Goal: Task Accomplishment & Management: Manage account settings

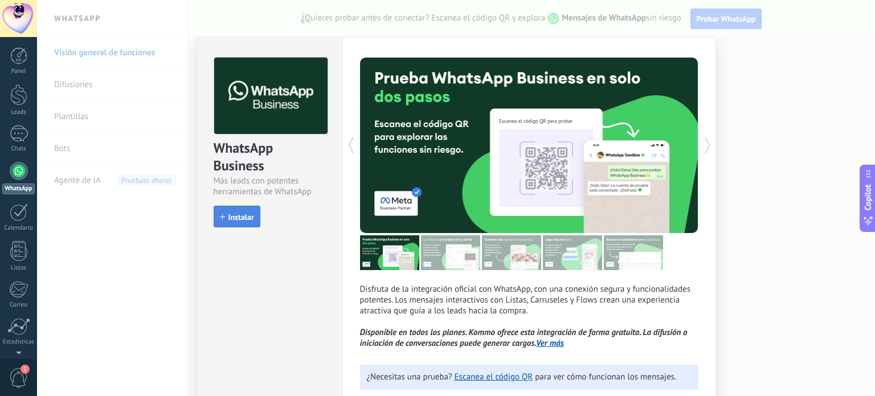
click at [242, 215] on span "Instalar" at bounding box center [241, 217] width 26 height 8
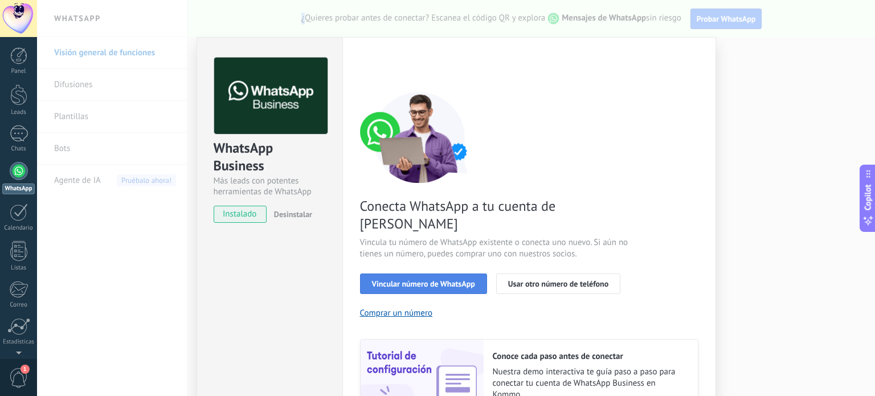
click at [412, 280] on span "Vincular número de WhatsApp" at bounding box center [423, 284] width 103 height 8
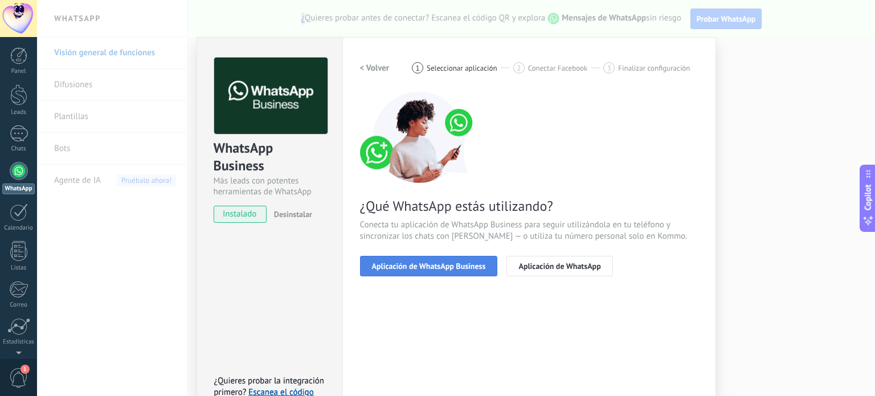
click at [417, 266] on span "Aplicación de WhatsApp Business" at bounding box center [429, 266] width 114 height 8
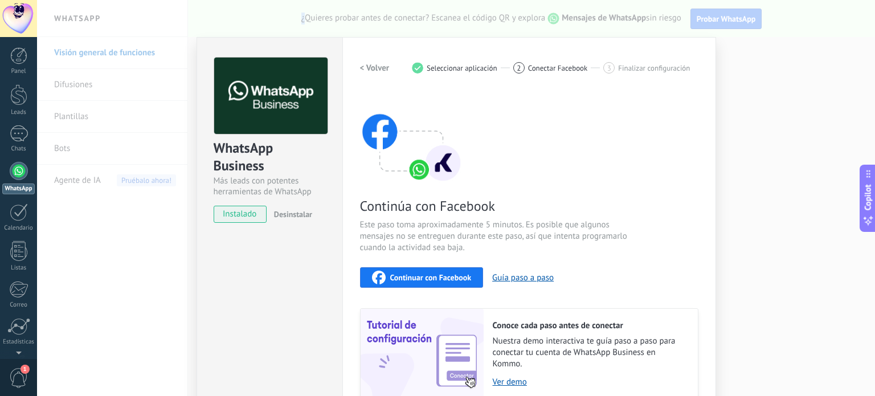
click at [423, 273] on span "Continuar con Facebook" at bounding box center [430, 277] width 81 height 8
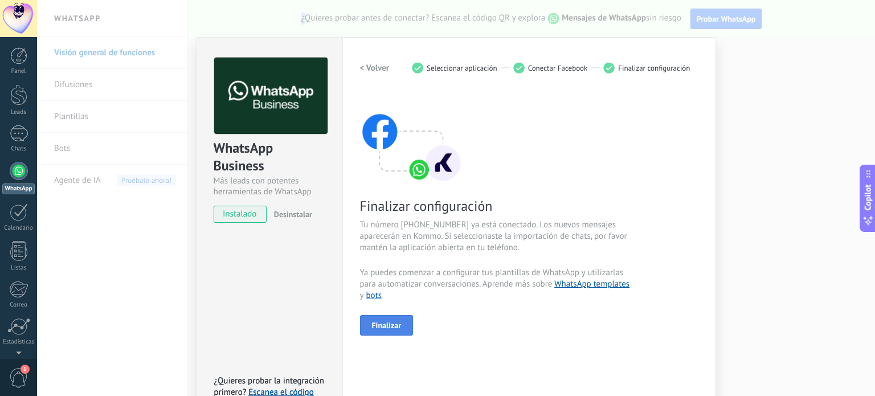
click at [395, 322] on span "Finalizar" at bounding box center [387, 325] width 30 height 8
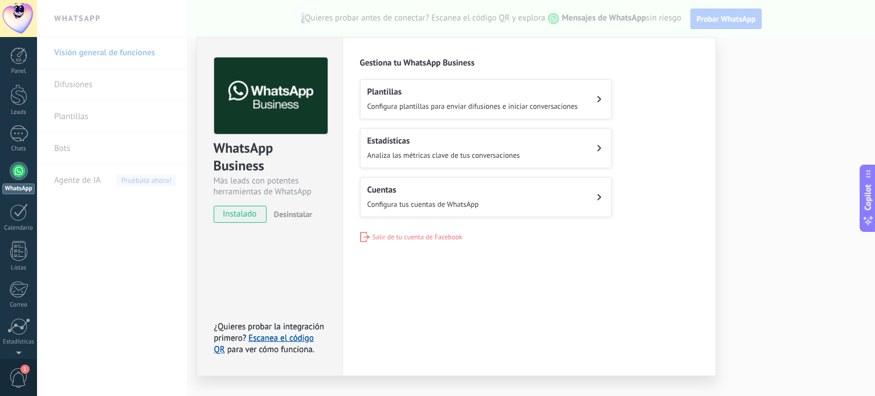
click at [485, 197] on button "Cuentas Configura tus cuentas de WhatsApp" at bounding box center [486, 197] width 252 height 40
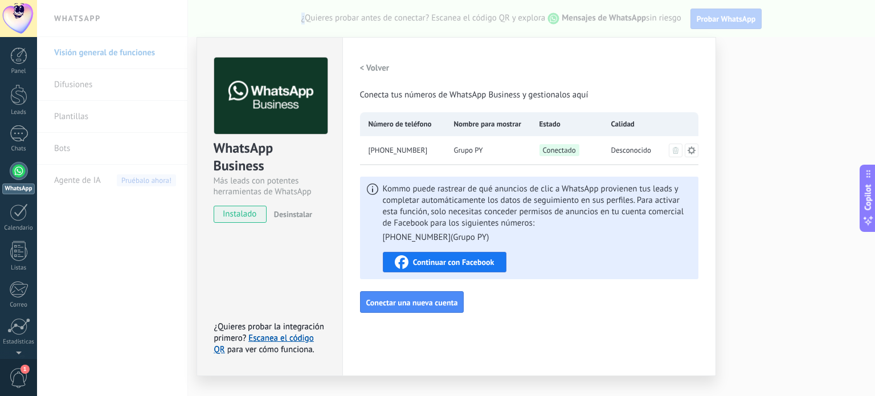
click at [373, 66] on h2 "< Volver" at bounding box center [375, 68] width 30 height 11
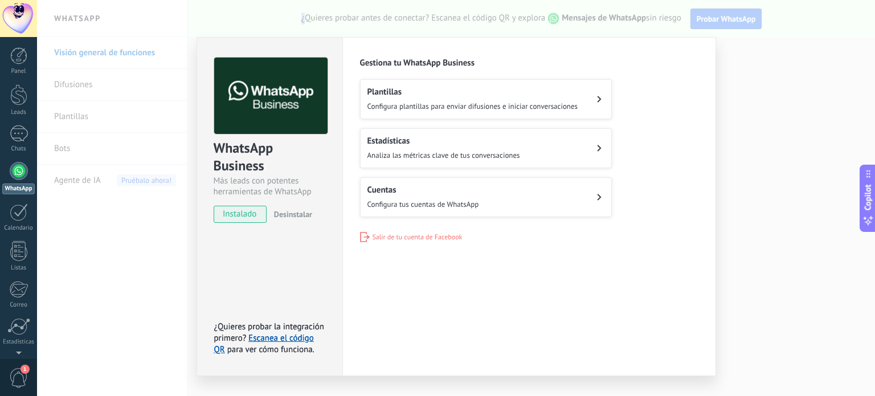
click at [477, 104] on span "Configura plantillas para enviar difusiones e iniciar conversaciones" at bounding box center [472, 106] width 211 height 10
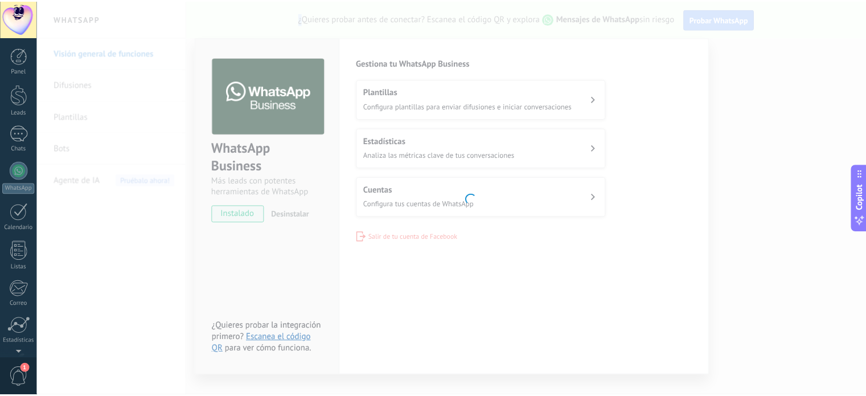
scroll to position [77, 0]
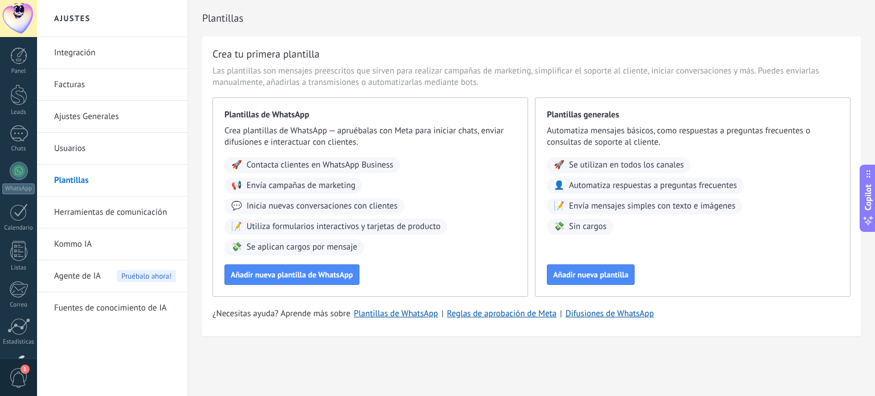
click at [338, 185] on span "Envía campañas de marketing" at bounding box center [301, 185] width 109 height 11
click at [306, 274] on span "Añadir nueva plantilla de WhatsApp" at bounding box center [292, 275] width 122 height 8
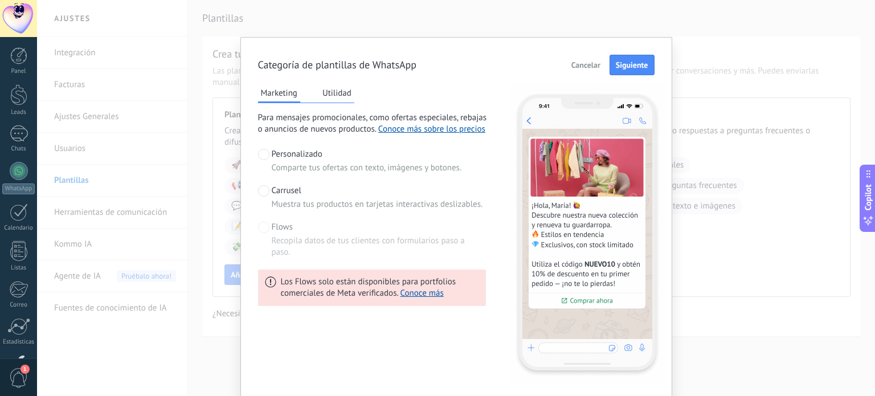
click at [263, 187] on span at bounding box center [263, 190] width 11 height 11
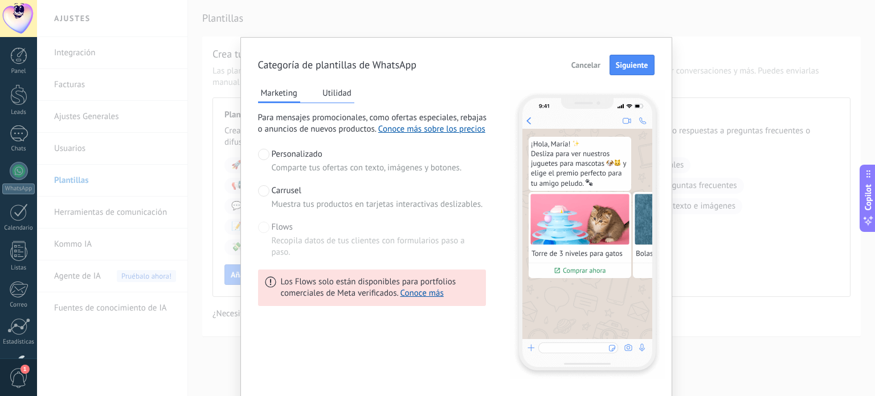
click at [264, 226] on span at bounding box center [263, 227] width 11 height 11
click at [258, 223] on span at bounding box center [263, 227] width 11 height 11
click at [263, 152] on span at bounding box center [263, 154] width 11 height 11
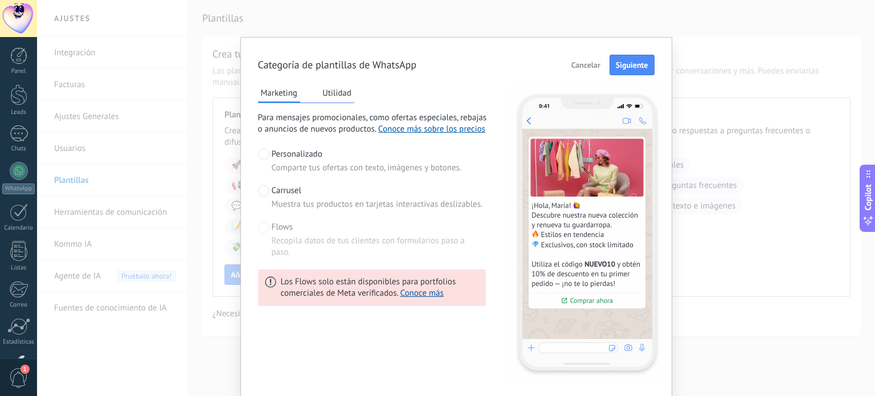
click at [337, 90] on button "Utilidad" at bounding box center [337, 92] width 35 height 17
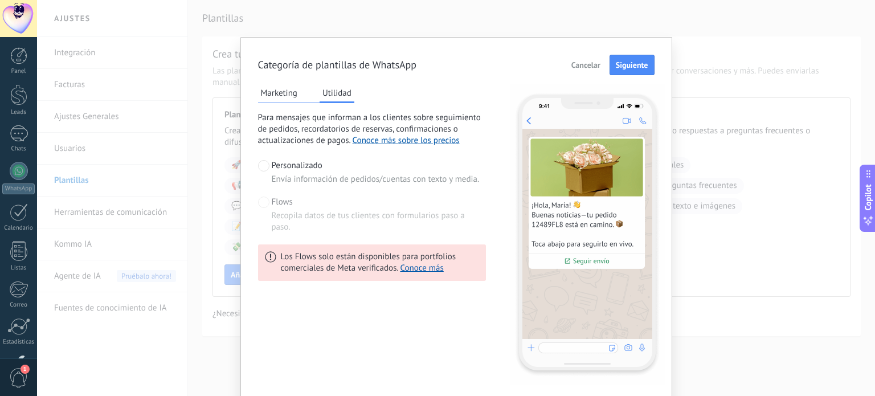
click at [259, 205] on span at bounding box center [263, 202] width 11 height 11
click at [627, 65] on span "Siguiente" at bounding box center [632, 65] width 32 height 8
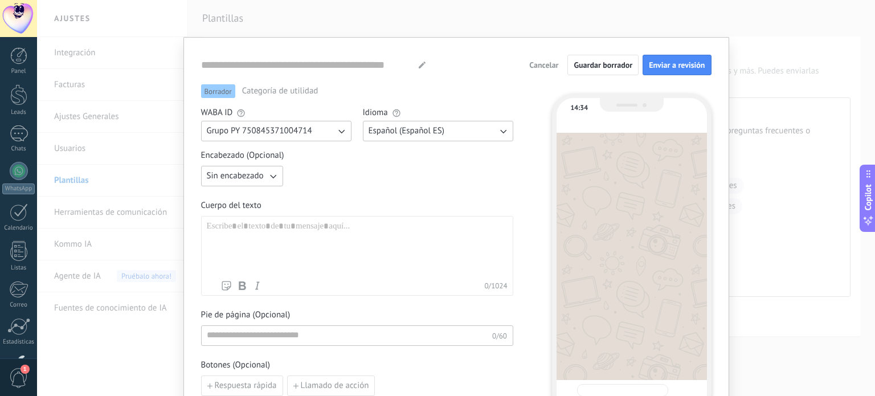
type input "**********"
click at [270, 174] on icon "button" at bounding box center [272, 175] width 11 height 11
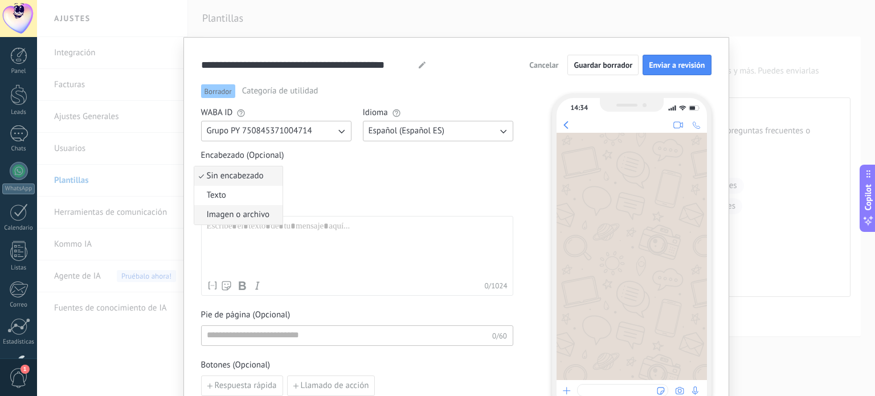
click at [248, 209] on span "Imagen o archivo" at bounding box center [238, 214] width 63 height 11
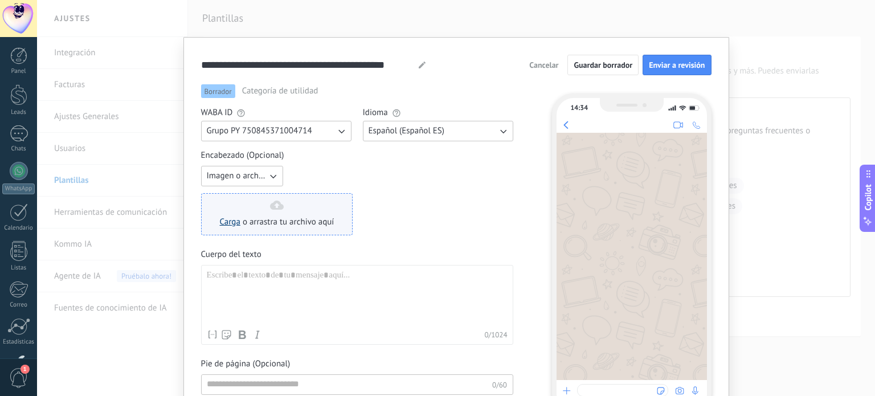
click at [223, 220] on link "Carga" at bounding box center [230, 221] width 21 height 11
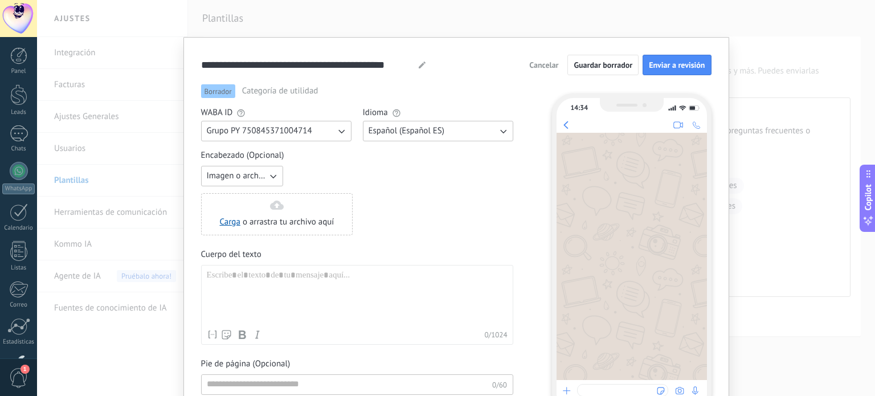
click at [531, 72] on button "Cancelar" at bounding box center [543, 64] width 39 height 17
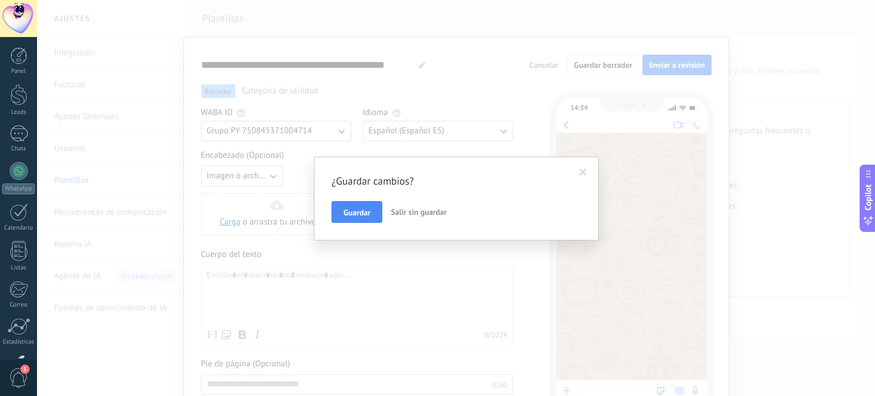
click at [588, 168] on span at bounding box center [583, 172] width 19 height 19
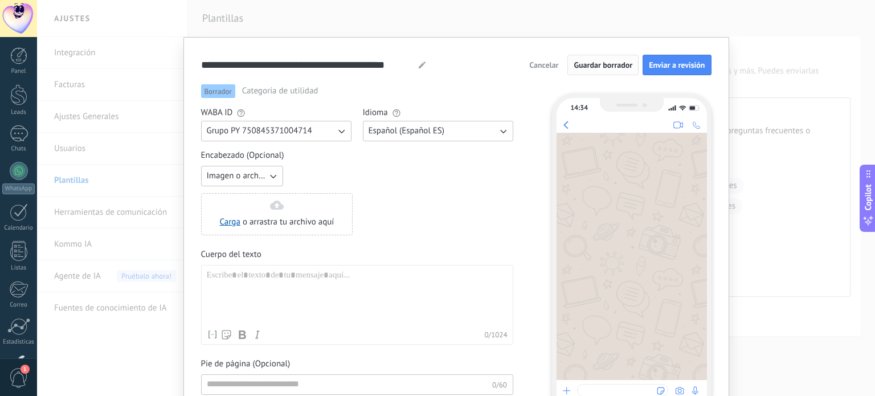
click at [603, 63] on span "Guardar borrador" at bounding box center [603, 65] width 59 height 8
drag, startPoint x: 490, startPoint y: 52, endPoint x: 508, endPoint y: -24, distance: 78.4
click at [508, 0] on html ".abecls-1,.abecls-2{fill-rule:evenodd}.abecls-2{fill:#fff} .abhcls-1{fill:none}…" at bounding box center [437, 198] width 875 height 396
click at [601, 61] on span "Guardar borrador" at bounding box center [603, 65] width 59 height 8
click at [545, 61] on span "Cancelar" at bounding box center [543, 65] width 29 height 8
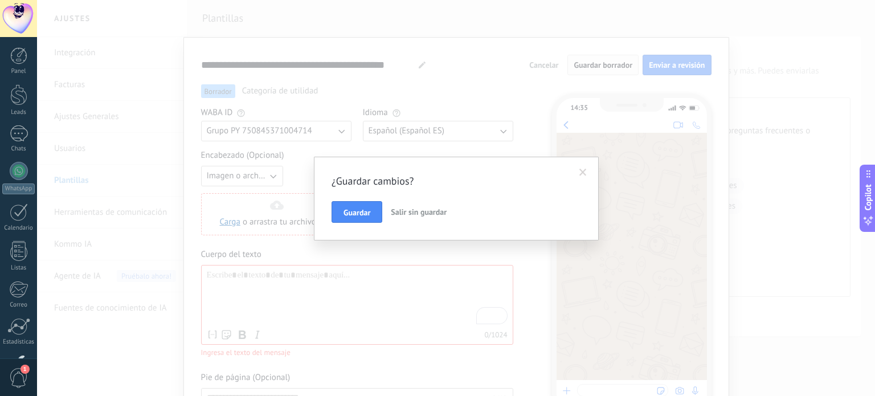
click at [416, 209] on span "Salir sin guardar" at bounding box center [419, 212] width 56 height 10
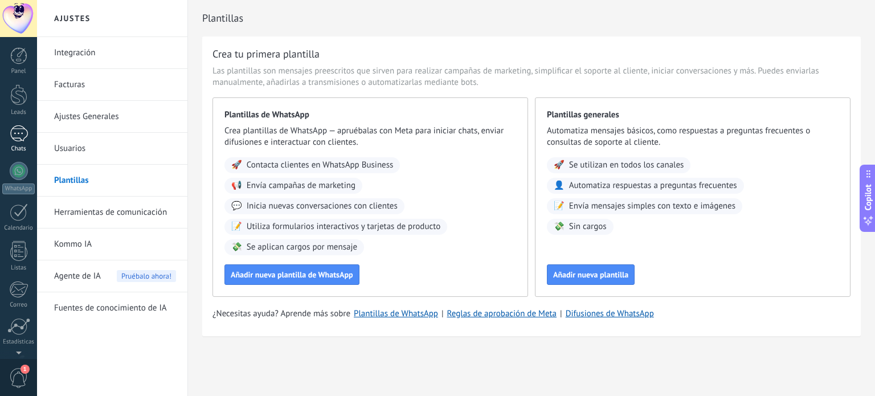
scroll to position [77, 0]
click at [19, 62] on div at bounding box center [19, 56] width 18 height 17
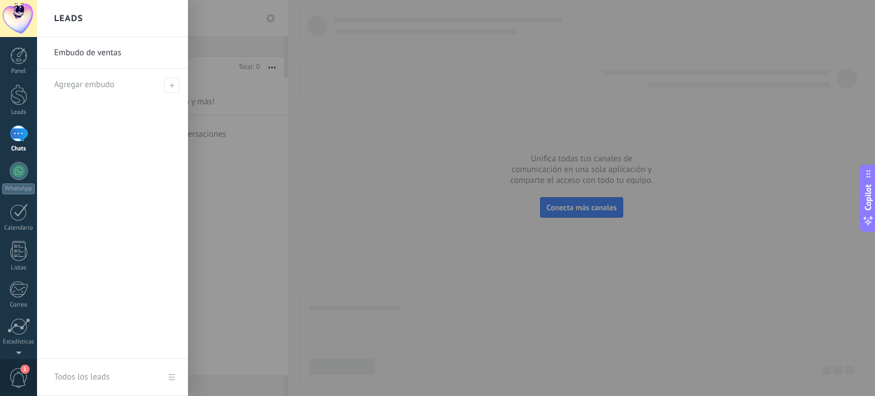
click at [102, 56] on link "Embudo de ventas" at bounding box center [115, 53] width 122 height 32
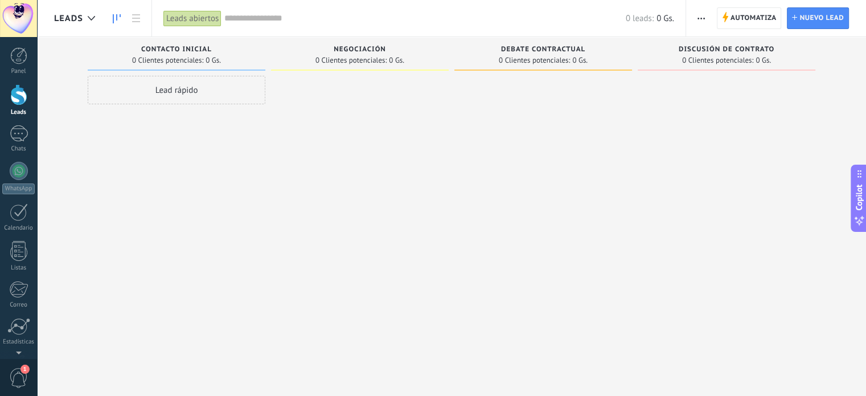
click at [183, 96] on div "Lead rápido" at bounding box center [177, 90] width 178 height 28
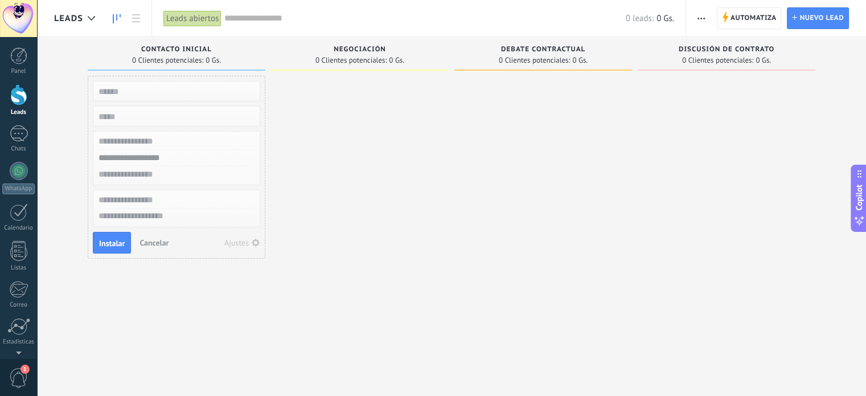
click at [183, 96] on input "text" at bounding box center [175, 91] width 166 height 16
click at [112, 246] on span "Instalar" at bounding box center [112, 243] width 26 height 8
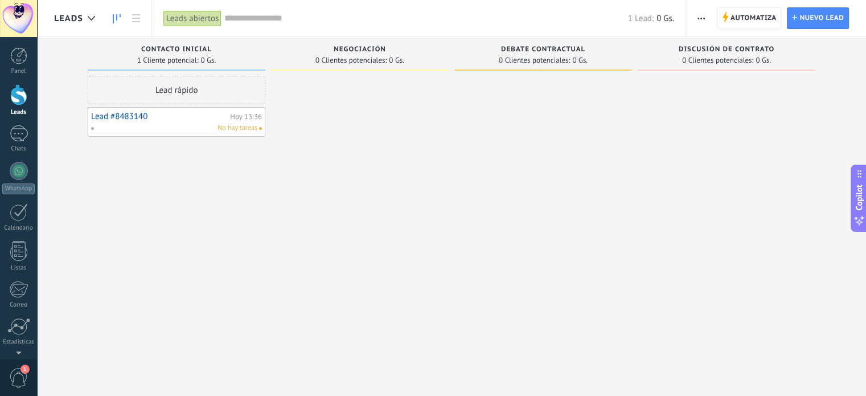
click at [180, 127] on div "No hay tareas" at bounding box center [174, 128] width 167 height 10
click at [175, 88] on div "Lead rápido" at bounding box center [177, 90] width 178 height 28
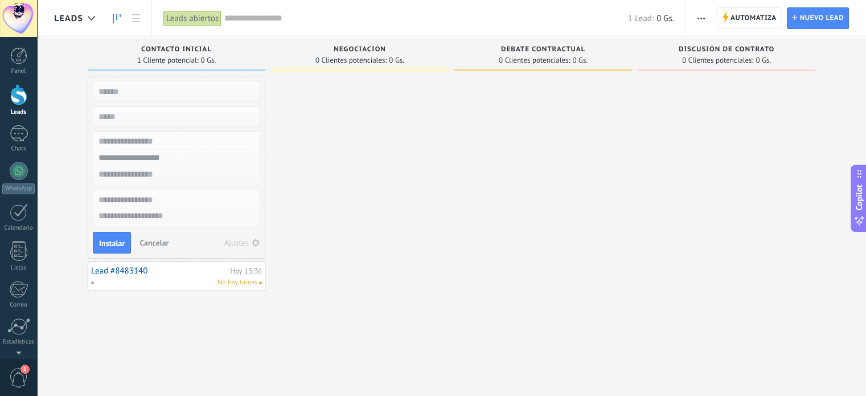
click at [318, 144] on div at bounding box center [360, 199] width 178 height 247
click at [361, 58] on span "0 Clientes potenciales:" at bounding box center [351, 60] width 71 height 7
click at [355, 84] on div at bounding box center [360, 199] width 178 height 247
click at [754, 11] on span "Automatiza" at bounding box center [754, 18] width 46 height 21
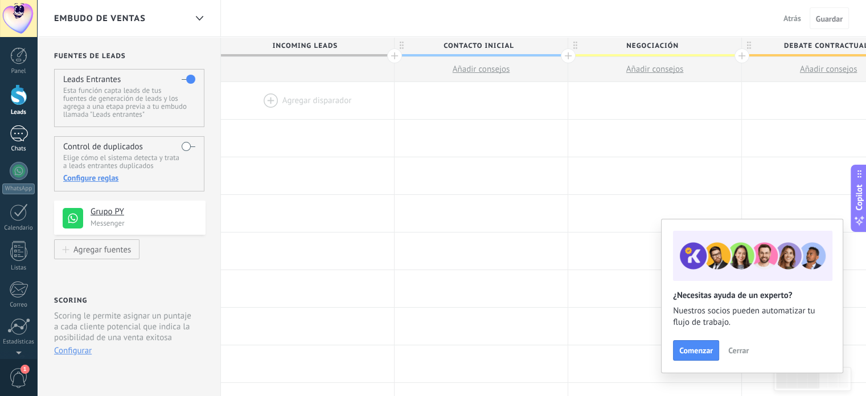
click at [14, 134] on div at bounding box center [19, 133] width 18 height 17
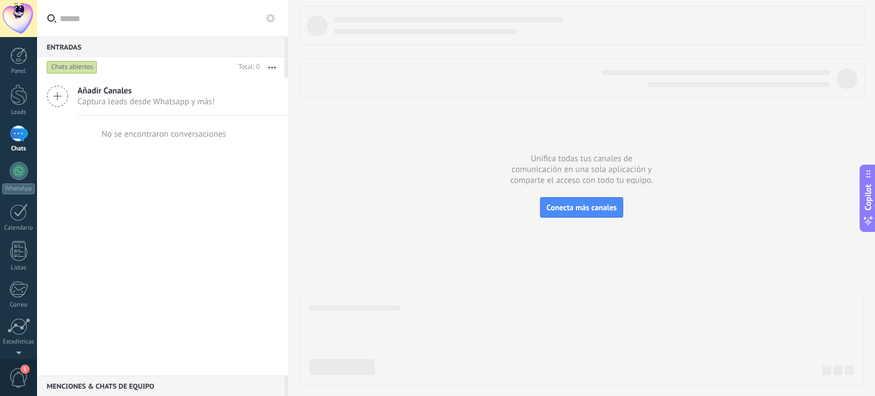
click at [102, 93] on span "Añadir Canales" at bounding box center [145, 90] width 137 height 11
click at [55, 93] on icon at bounding box center [58, 96] width 22 height 22
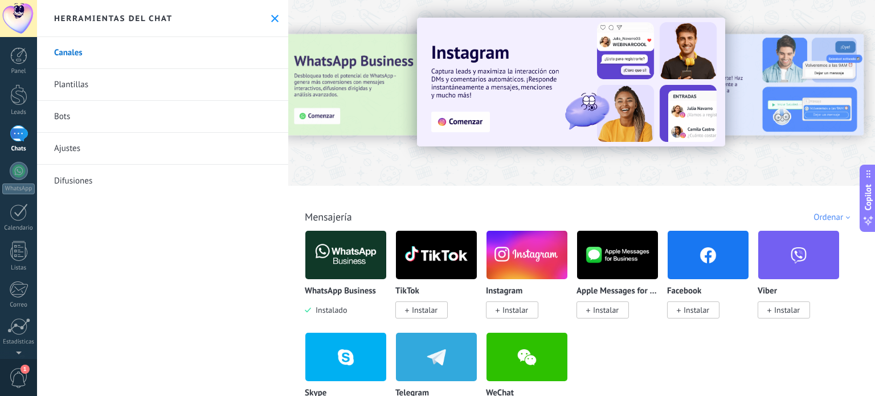
click at [515, 312] on span "Instalar" at bounding box center [515, 310] width 26 height 10
click at [505, 312] on span "Instalar" at bounding box center [515, 310] width 26 height 10
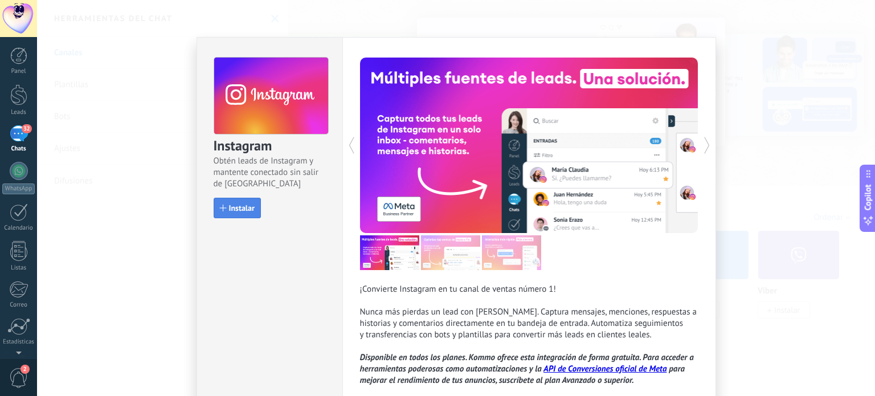
click at [232, 207] on span "Instalar" at bounding box center [242, 208] width 26 height 8
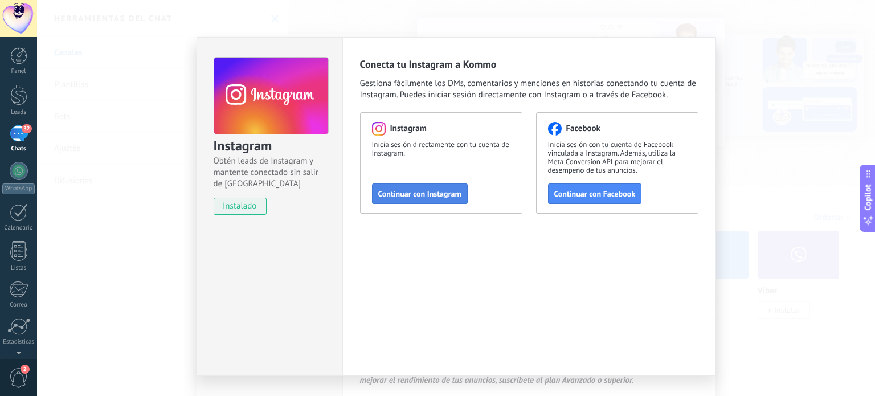
click at [421, 194] on span "Continuar con Instagram" at bounding box center [419, 194] width 83 height 8
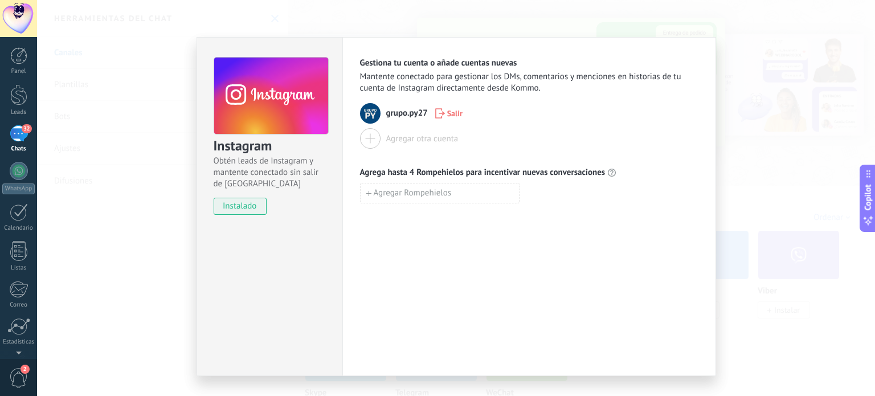
click at [240, 207] on span "instalado" at bounding box center [240, 206] width 52 height 17
click at [399, 115] on span "grupo.py27" at bounding box center [407, 113] width 42 height 11
click at [410, 191] on span "Agregar Rompehielos" at bounding box center [413, 193] width 78 height 8
type input "**********"
click at [246, 205] on span "instalado" at bounding box center [240, 206] width 52 height 17
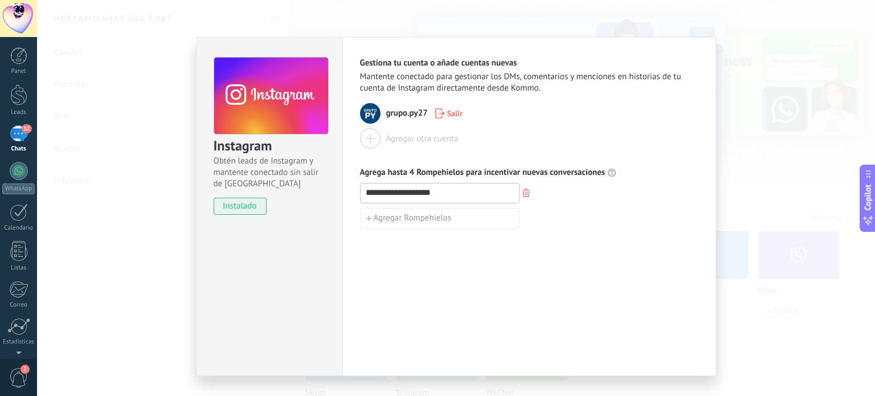
click at [469, 152] on div "**********" at bounding box center [529, 143] width 338 height 171
click at [14, 136] on div "32" at bounding box center [19, 133] width 18 height 17
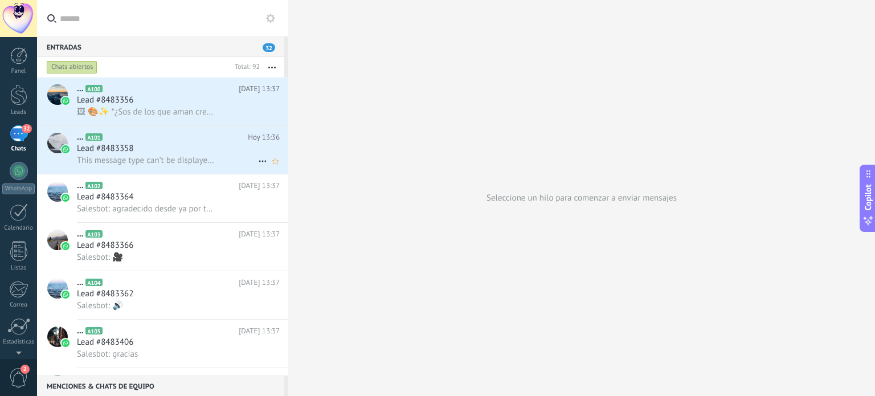
click at [167, 152] on div "Lead #8483358" at bounding box center [178, 148] width 203 height 11
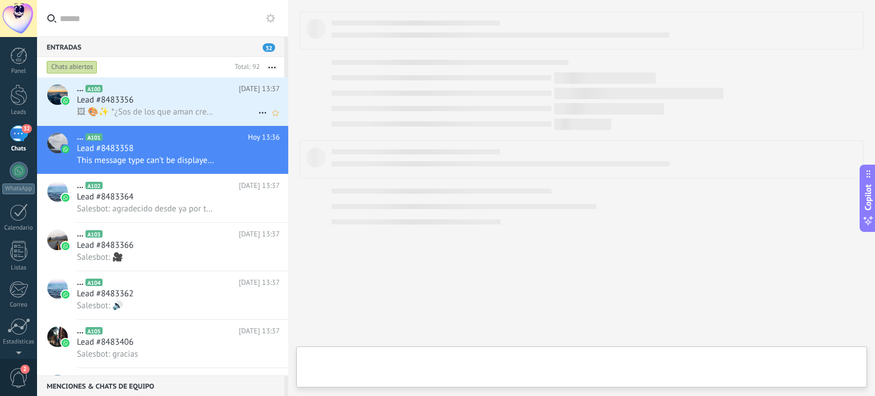
click at [168, 102] on div "Lead #8483356" at bounding box center [178, 100] width 203 height 11
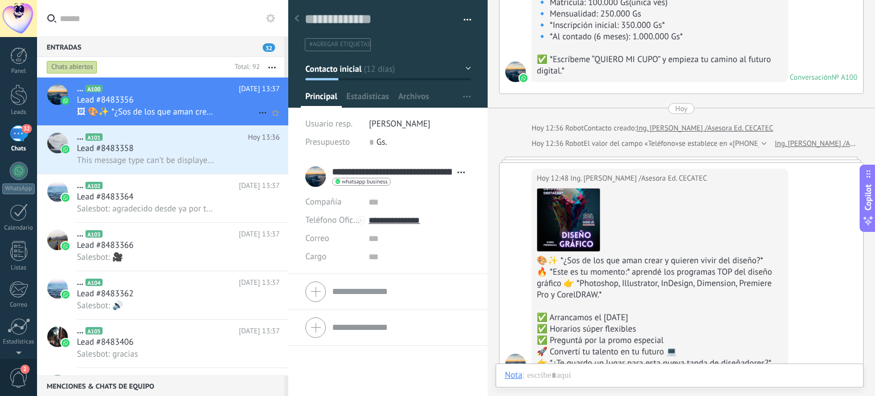
scroll to position [2157, 0]
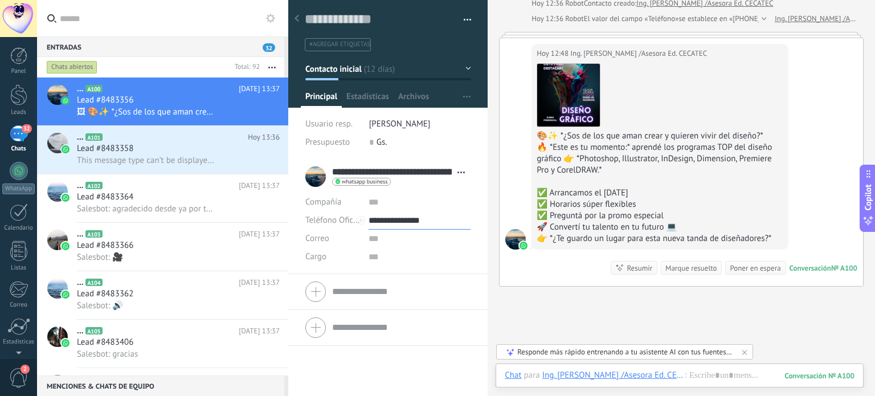
click at [392, 223] on input "**********" at bounding box center [420, 220] width 102 height 18
type input "**********"
click at [649, 127] on div "Descargar" at bounding box center [660, 95] width 246 height 64
click at [176, 200] on div "Lead #8483364" at bounding box center [178, 196] width 203 height 11
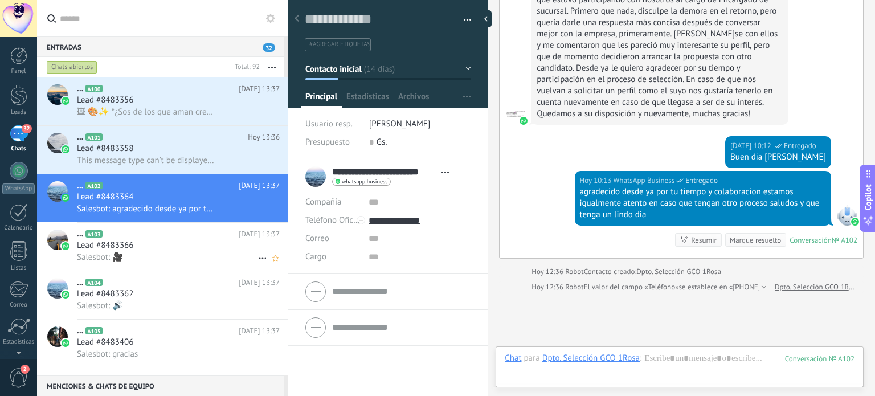
scroll to position [1953, 0]
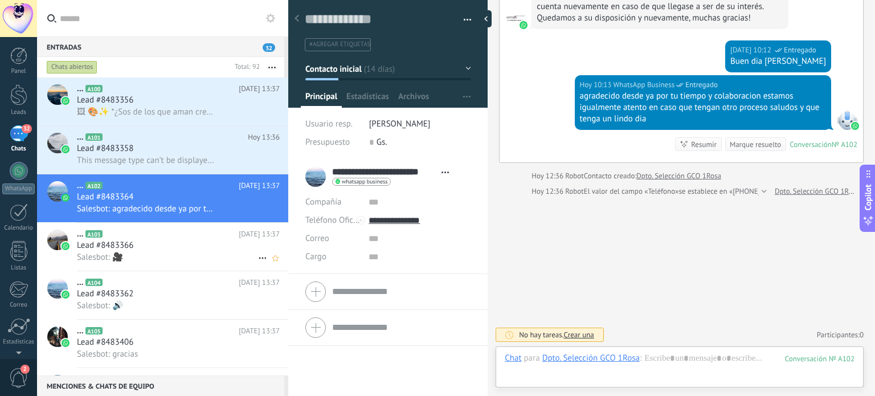
click at [169, 234] on h2 "... A103" at bounding box center [158, 233] width 162 height 11
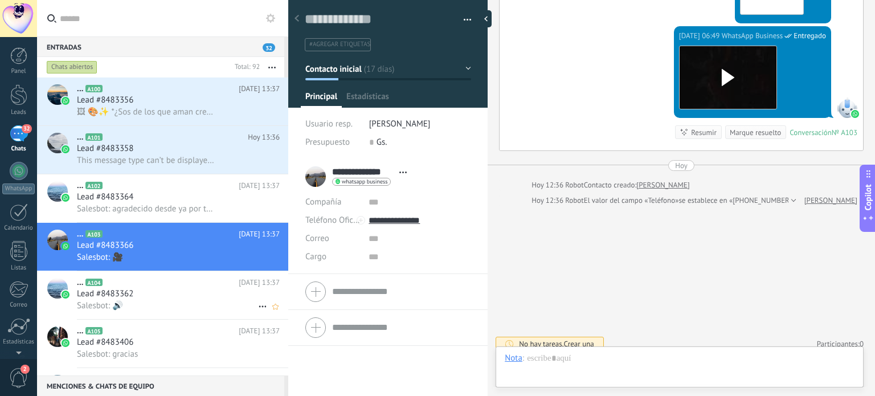
scroll to position [17, 0]
click at [156, 300] on div "Lead #8483362" at bounding box center [178, 293] width 203 height 11
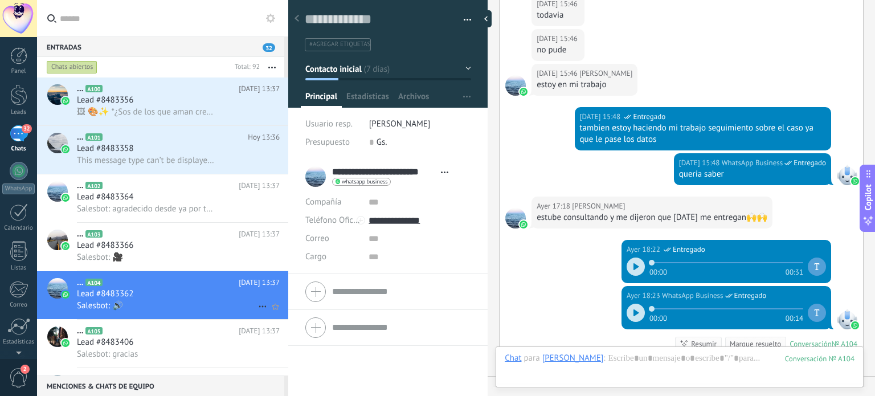
scroll to position [918, 0]
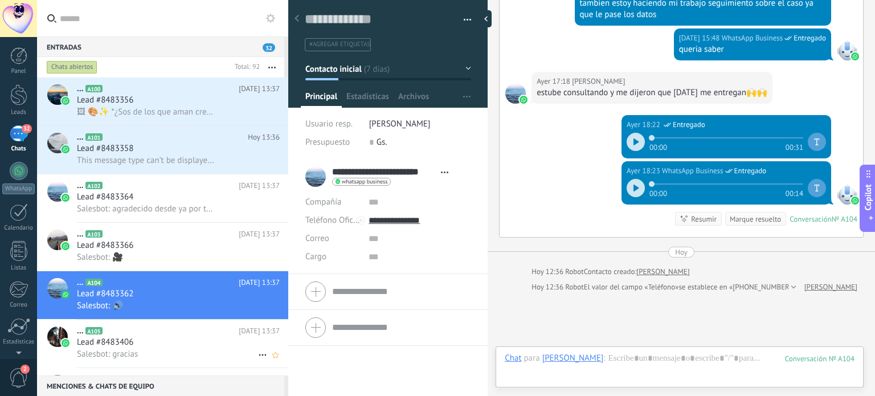
click at [173, 345] on div "Lead #8483406" at bounding box center [178, 342] width 203 height 11
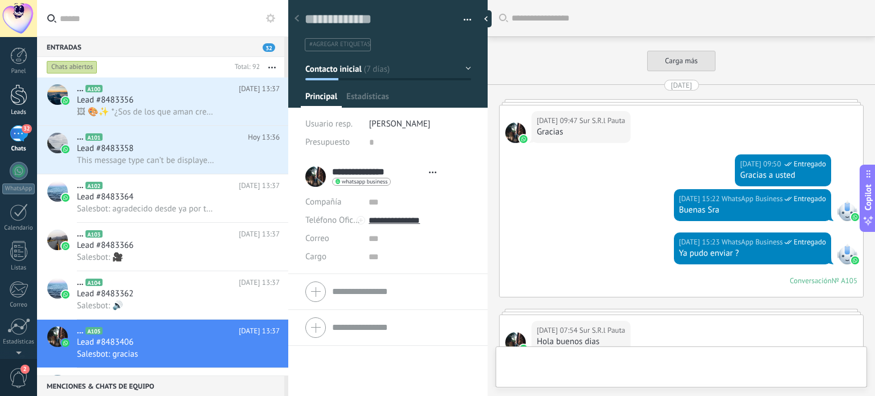
type textarea "**********"
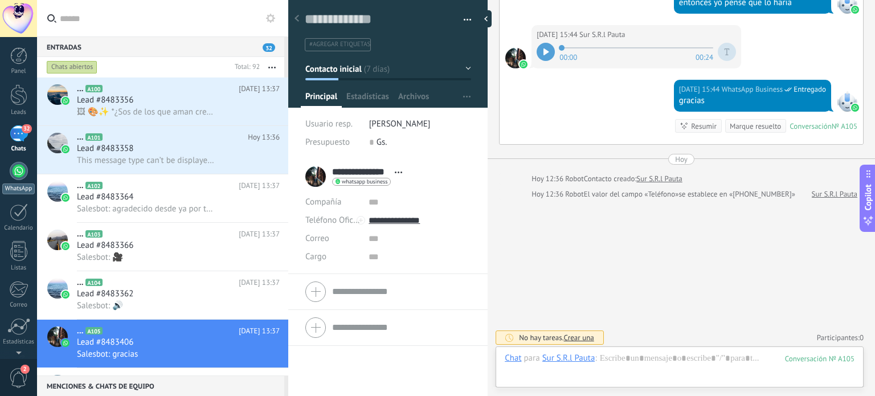
click at [18, 171] on div at bounding box center [19, 171] width 18 height 18
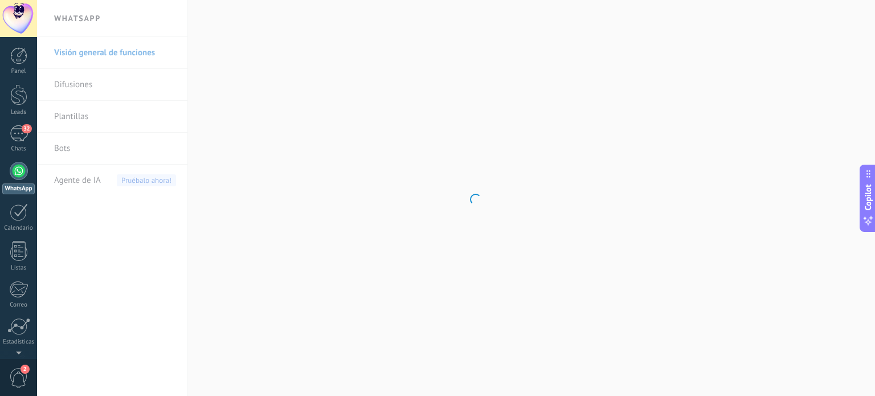
click at [118, 88] on body ".abecls-1,.abecls-2{fill-rule:evenodd}.abecls-2{fill:#fff} .abhcls-1{fill:none}…" at bounding box center [437, 198] width 875 height 396
click at [77, 148] on link "Bots" at bounding box center [115, 149] width 122 height 32
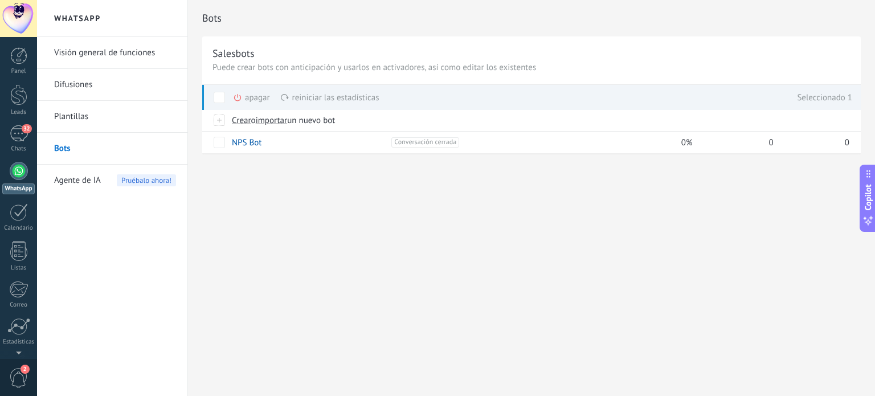
click at [150, 183] on span "Pruébalo ahora!" at bounding box center [146, 180] width 59 height 12
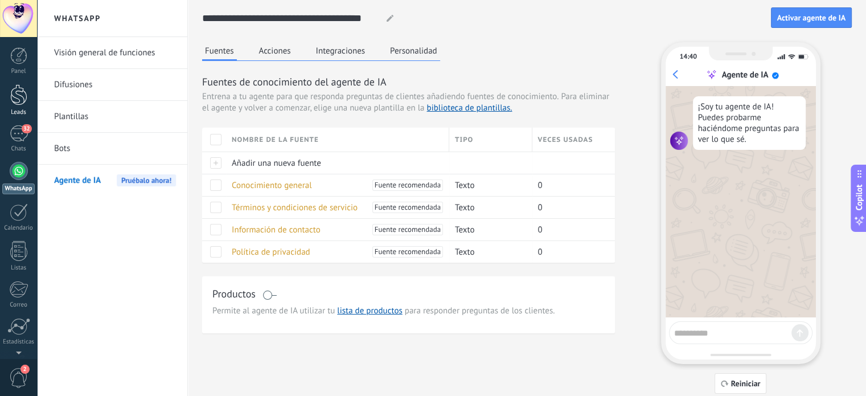
click at [22, 94] on div at bounding box center [18, 94] width 17 height 21
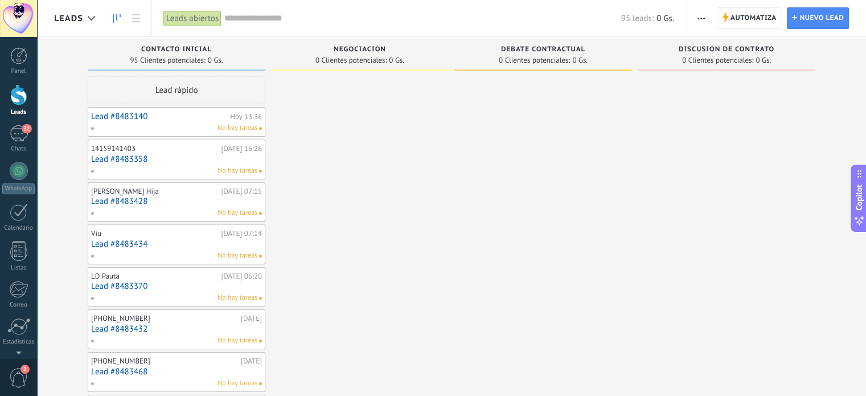
click at [704, 18] on use "button" at bounding box center [701, 19] width 7 height 2
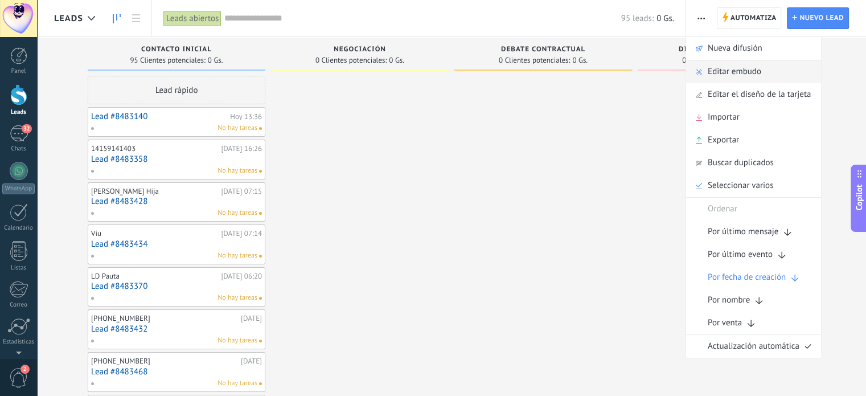
click at [739, 72] on span "Editar embudo" at bounding box center [735, 71] width 54 height 23
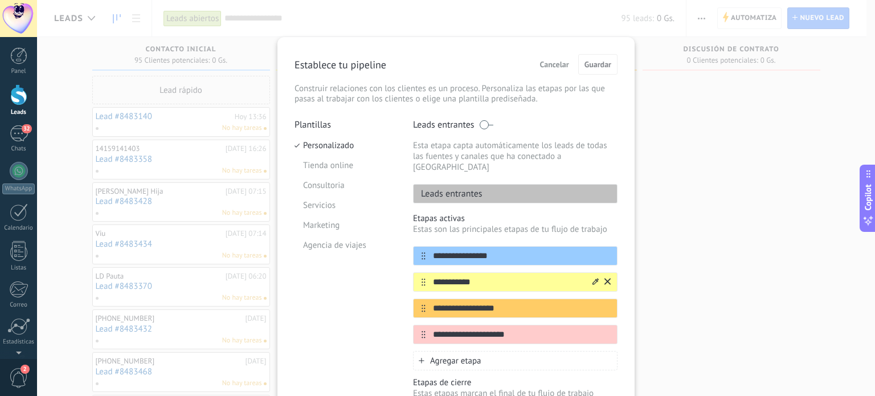
click at [497, 276] on input "**********" at bounding box center [508, 282] width 165 height 12
type input "*"
type input "*****"
click at [514, 303] on input "**********" at bounding box center [508, 309] width 165 height 12
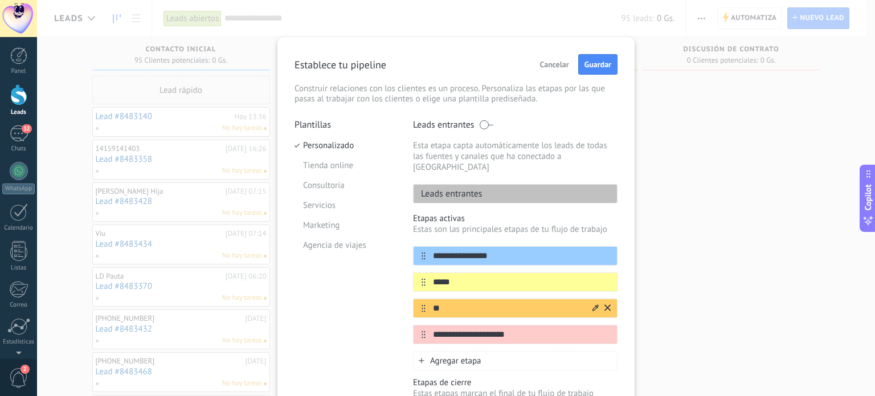
type input "*"
type input "*****"
click at [518, 329] on input "**********" at bounding box center [508, 335] width 165 height 12
type input "*"
type input "*****"
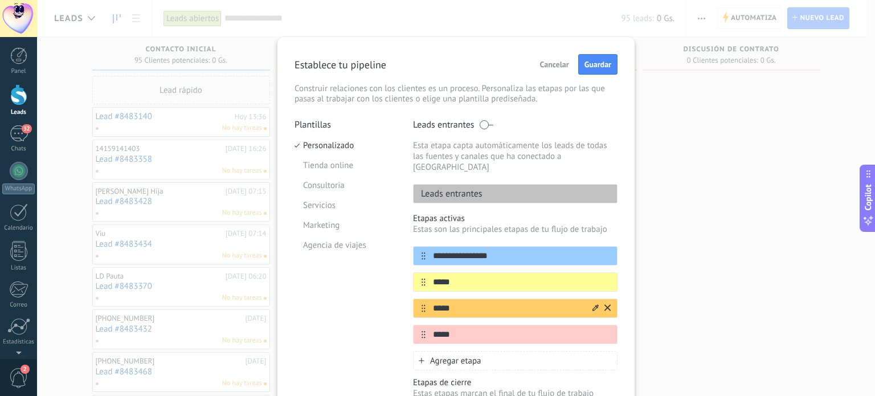
click at [479, 303] on input "*****" at bounding box center [508, 309] width 165 height 12
drag, startPoint x: 477, startPoint y: 321, endPoint x: 415, endPoint y: 315, distance: 62.9
click at [415, 325] on div "*****" at bounding box center [515, 334] width 205 height 19
click at [467, 355] on span "Agregar etapa" at bounding box center [455, 360] width 51 height 11
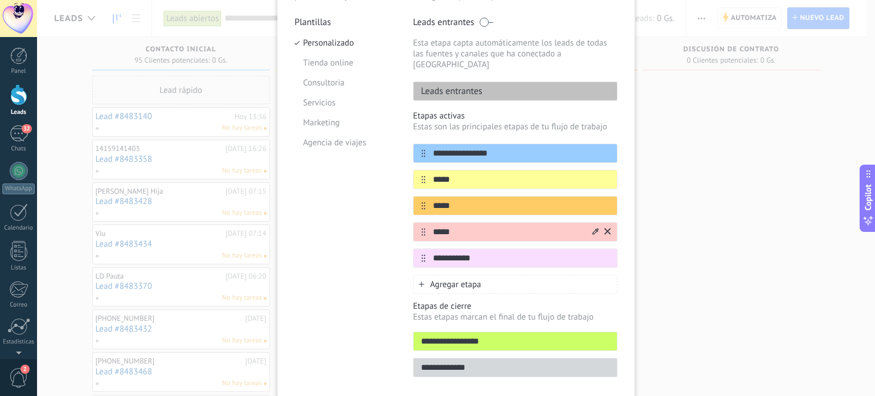
scroll to position [114, 0]
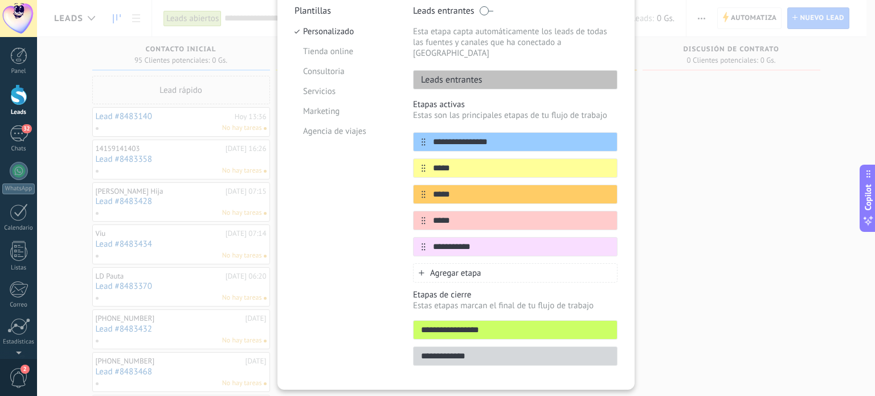
type input "**********"
click at [499, 263] on div "Agregar etapa" at bounding box center [515, 272] width 205 height 19
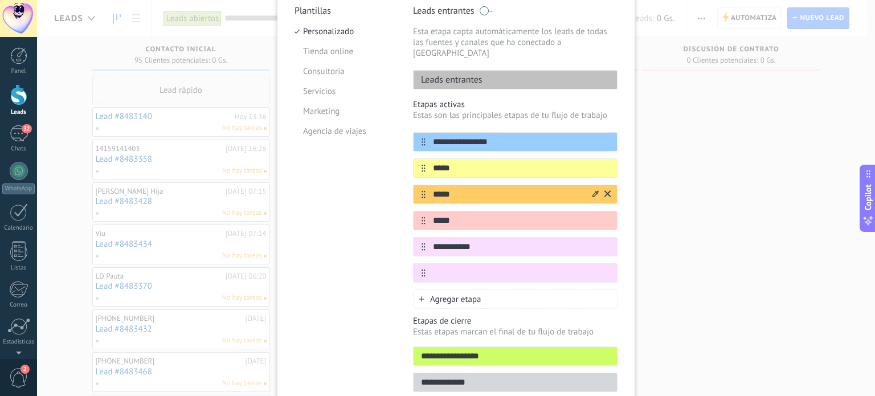
drag, startPoint x: 458, startPoint y: 182, endPoint x: 411, endPoint y: 181, distance: 47.3
click at [413, 185] on div "*****" at bounding box center [515, 194] width 205 height 19
click at [459, 215] on input "*****" at bounding box center [508, 221] width 165 height 12
drag, startPoint x: 459, startPoint y: 207, endPoint x: 415, endPoint y: 202, distance: 44.1
click at [415, 211] on div "*****" at bounding box center [515, 220] width 205 height 19
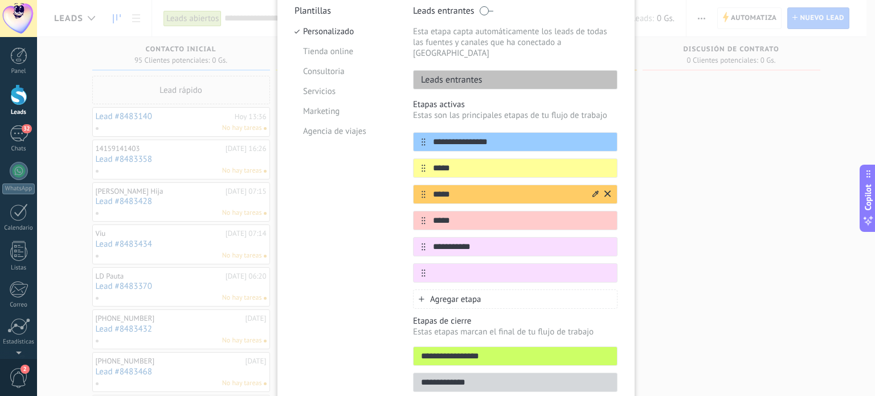
drag, startPoint x: 452, startPoint y: 183, endPoint x: 424, endPoint y: 180, distance: 28.6
click at [426, 189] on input "*****" at bounding box center [508, 195] width 165 height 12
type input "*"
type input "*****"
click at [476, 267] on input "text" at bounding box center [508, 273] width 165 height 12
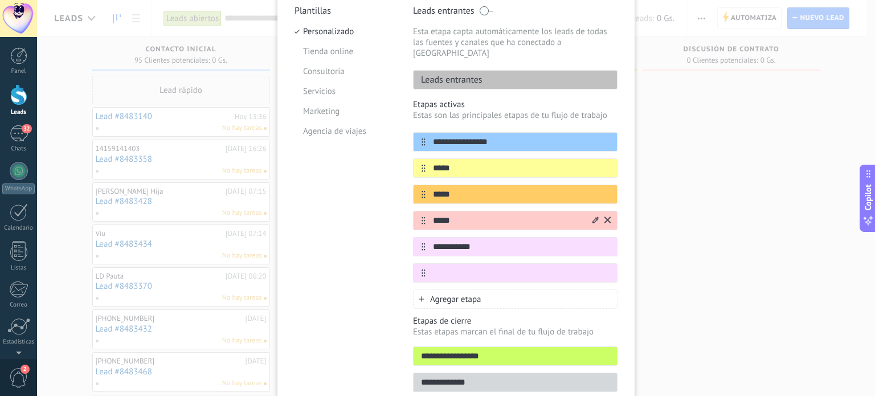
scroll to position [158, 0]
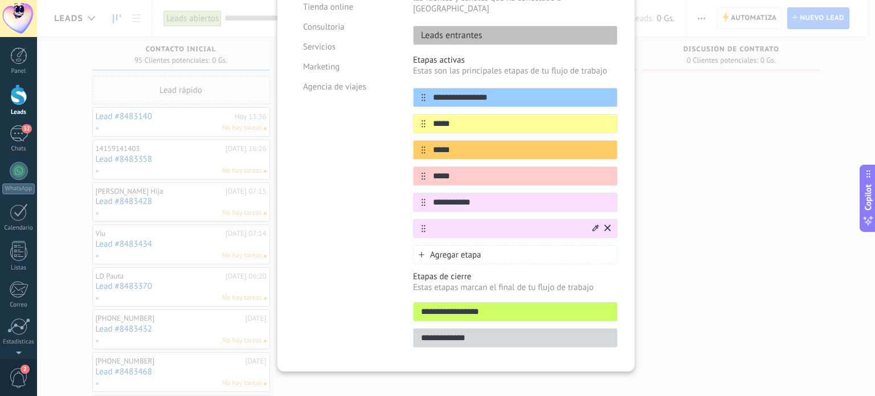
click at [607, 224] on icon at bounding box center [607, 227] width 6 height 6
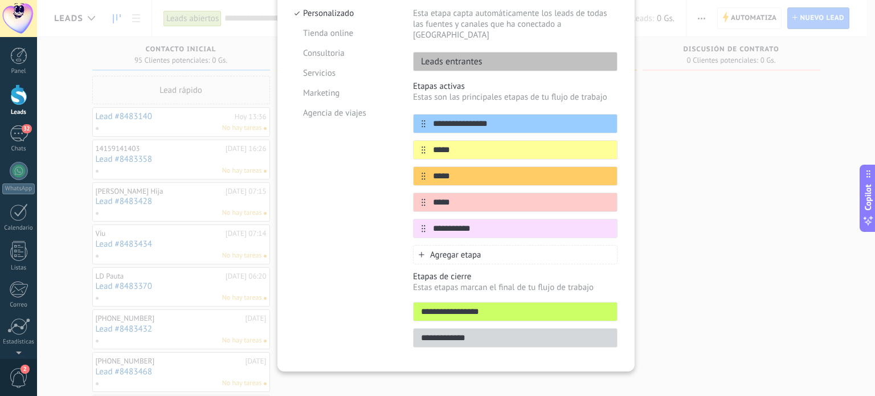
click at [517, 306] on input "**********" at bounding box center [515, 312] width 203 height 12
click at [517, 332] on input "**********" at bounding box center [515, 338] width 203 height 12
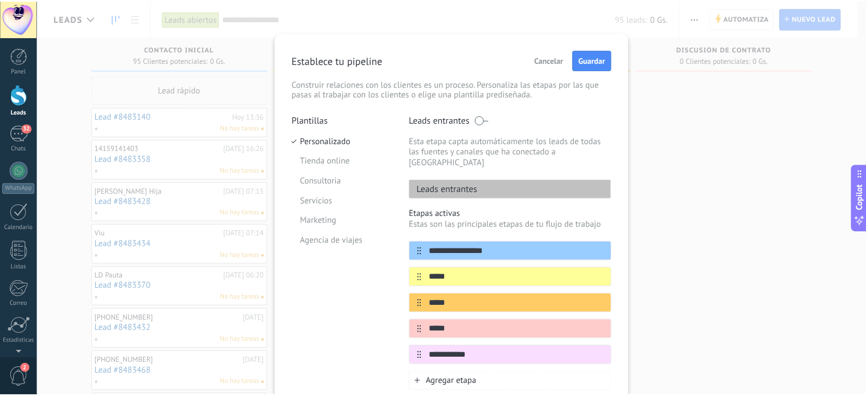
scroll to position [0, 0]
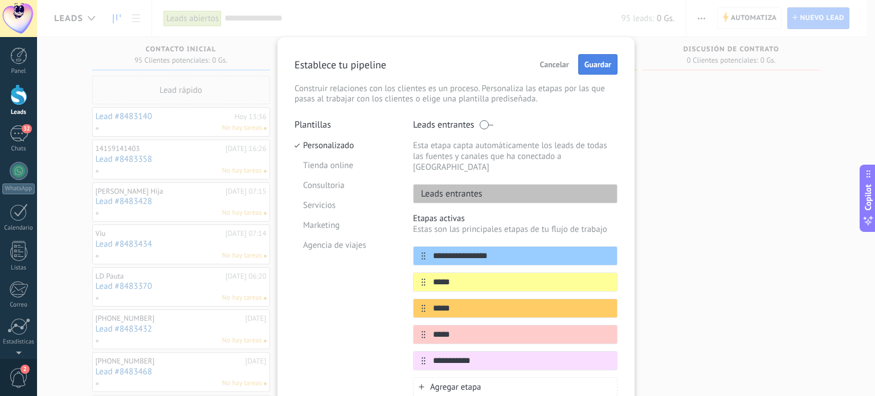
click at [591, 60] on span "Guardar" at bounding box center [597, 64] width 27 height 8
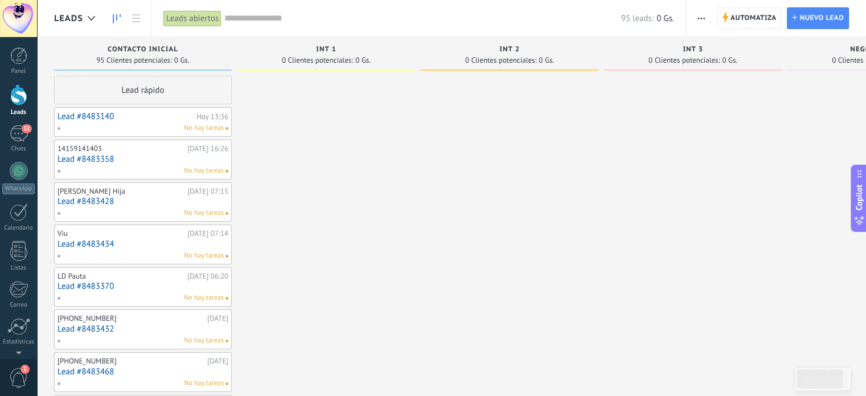
click at [700, 15] on span "button" at bounding box center [701, 18] width 7 height 22
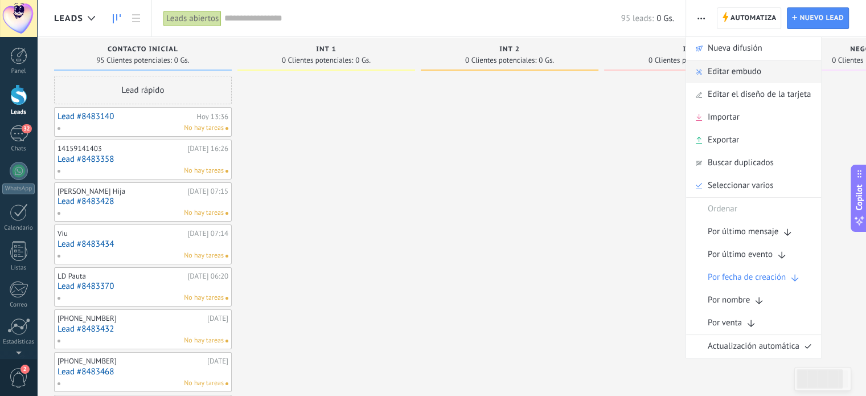
click at [727, 67] on span "Editar embudo" at bounding box center [735, 71] width 54 height 23
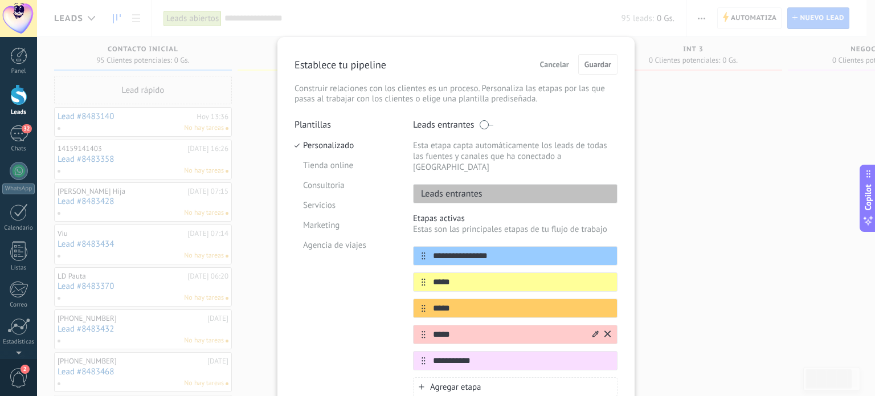
click at [606, 329] on button at bounding box center [607, 334] width 6 height 11
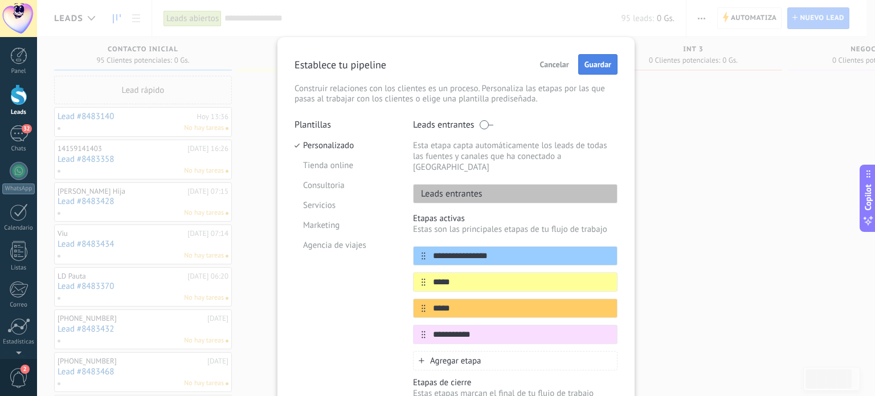
click at [592, 64] on span "Guardar" at bounding box center [597, 64] width 27 height 8
